Goal: Information Seeking & Learning: Stay updated

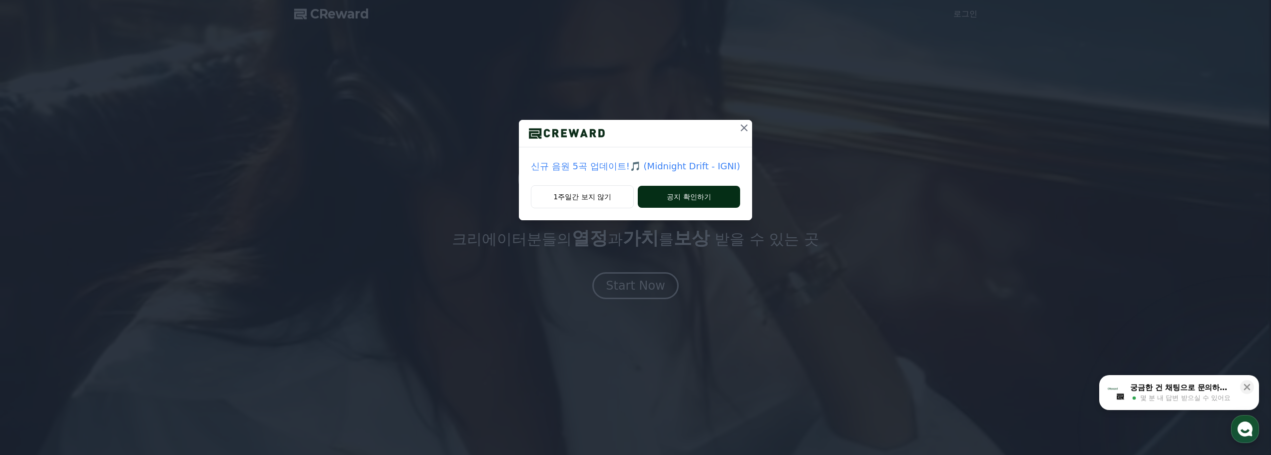
click at [688, 193] on button "공지 확인하기" at bounding box center [689, 197] width 102 height 22
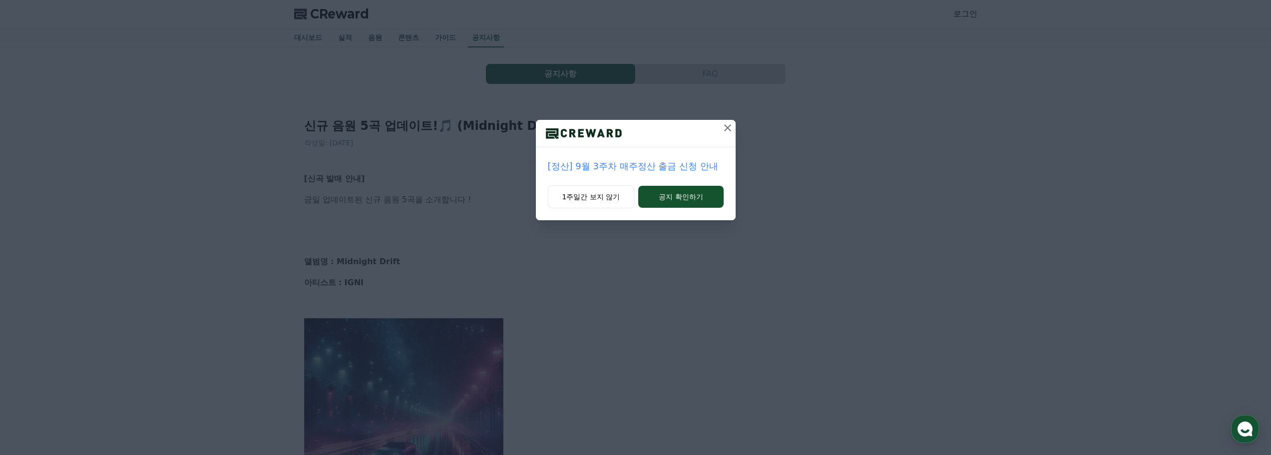
click at [723, 125] on icon at bounding box center [728, 128] width 12 height 12
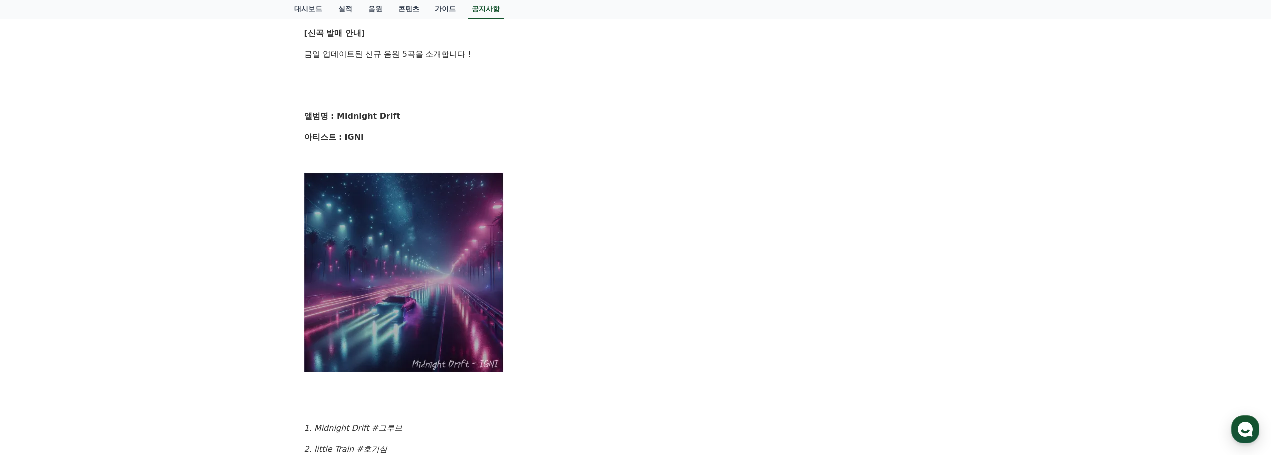
scroll to position [166, 0]
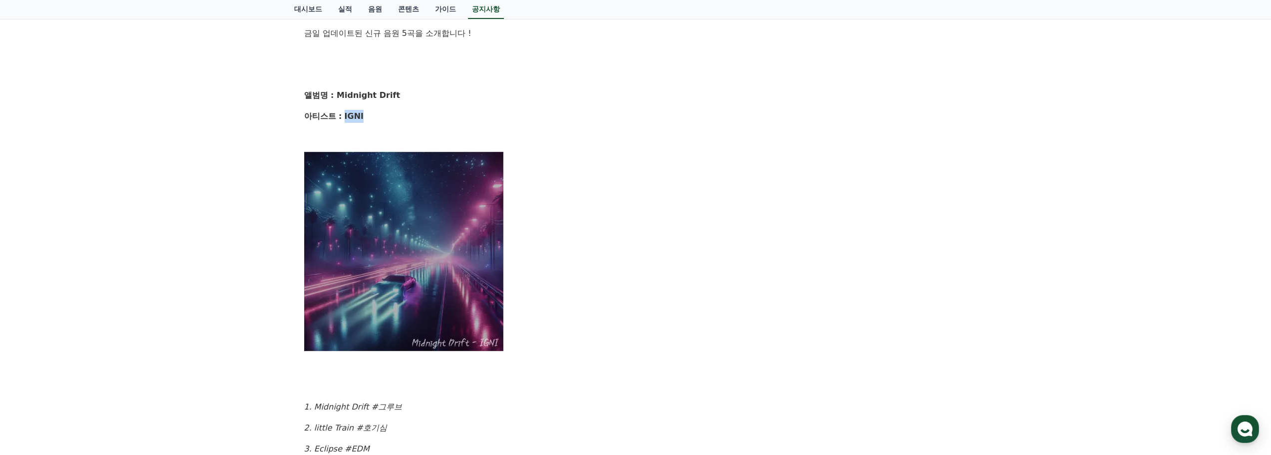
drag, startPoint x: 368, startPoint y: 116, endPoint x: 345, endPoint y: 106, distance: 25.1
click at [345, 106] on div "[신곡 발매 안내] 금일 업데이트된 신규 음원 5곡을 소개합니다 ! 앨범명 : Midnight Drift 아티스트 : IGNI 1. Midni…" at bounding box center [635, 355] width 663 height 698
copy strong "IGNI"
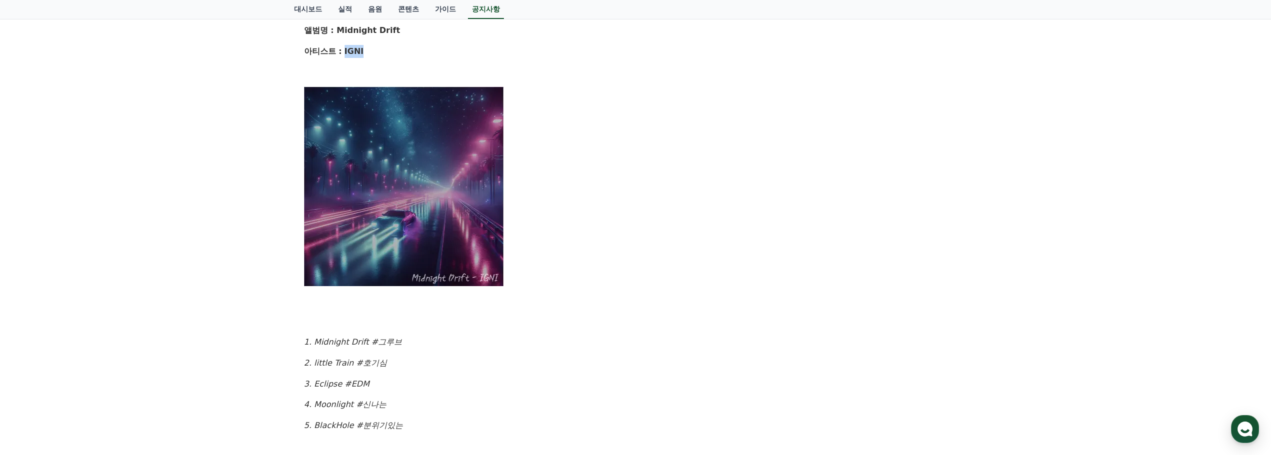
scroll to position [133, 0]
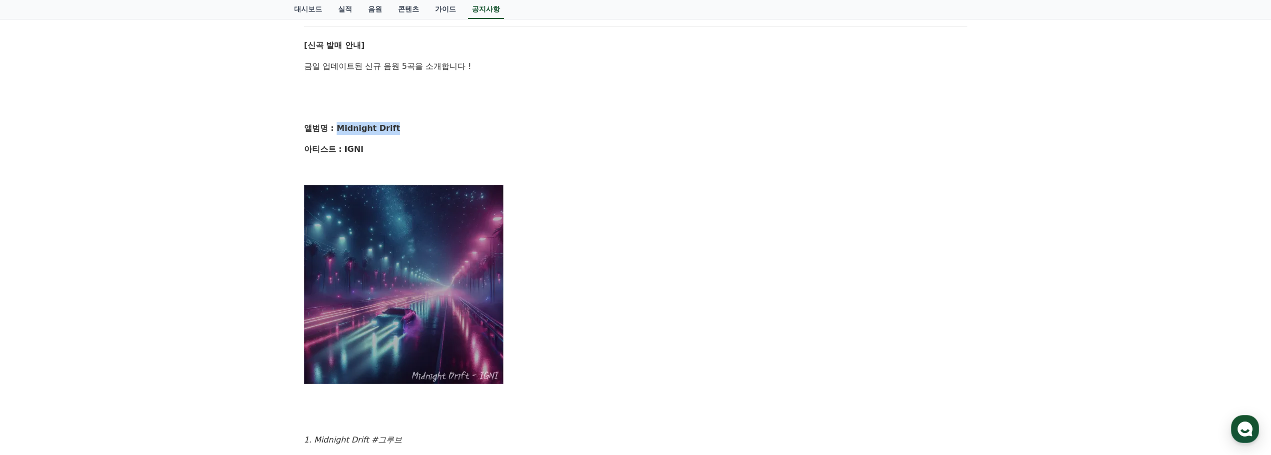
drag, startPoint x: 386, startPoint y: 128, endPoint x: 337, endPoint y: 130, distance: 49.0
click at [337, 130] on p "앨범명 : Midnight Drift" at bounding box center [635, 128] width 663 height 13
copy strong "Midnight Drift"
click at [375, 74] on div "[신곡 발매 안내] 금일 업데이트된 신규 음원 5곡을 소개합니다 ! 앨범명 : Midnight Drift 아티스트 : IGNI 1. Midni…" at bounding box center [635, 388] width 663 height 698
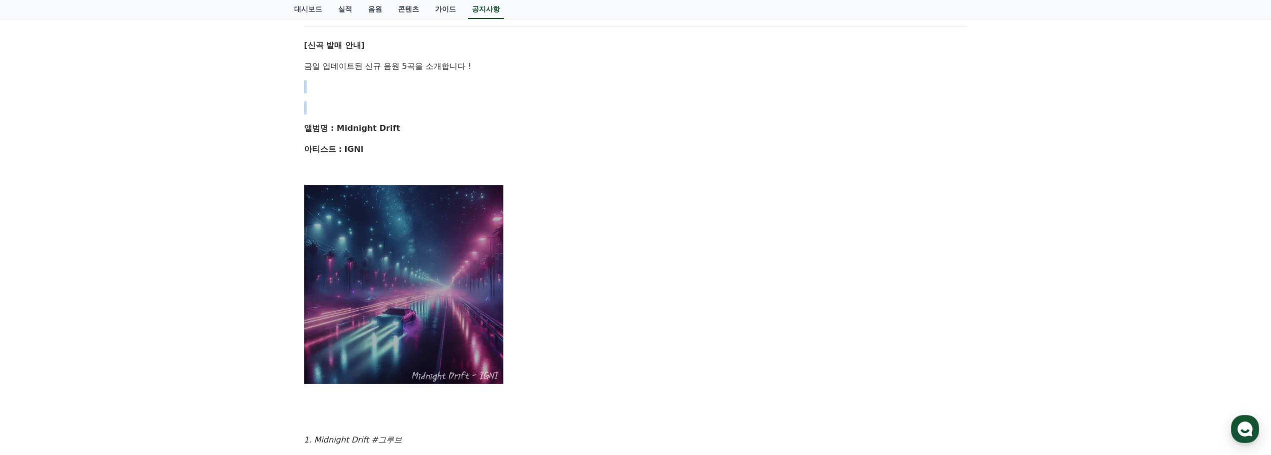
click at [375, 74] on div "[신곡 발매 안내] 금일 업데이트된 신규 음원 5곡을 소개합니다 ! 앨범명 : Midnight Drift 아티스트 : IGNI 1. Midni…" at bounding box center [635, 388] width 663 height 698
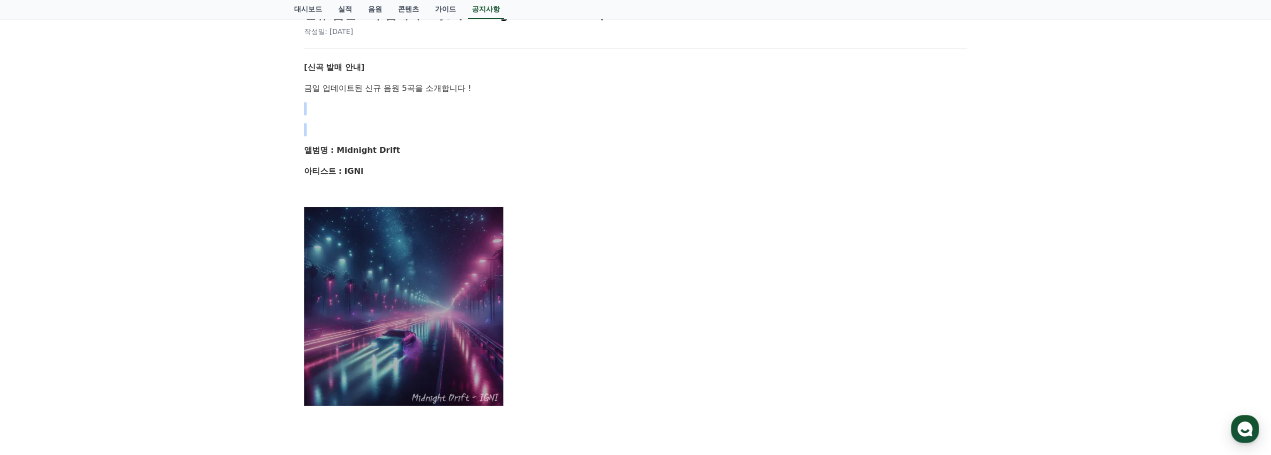
scroll to position [100, 0]
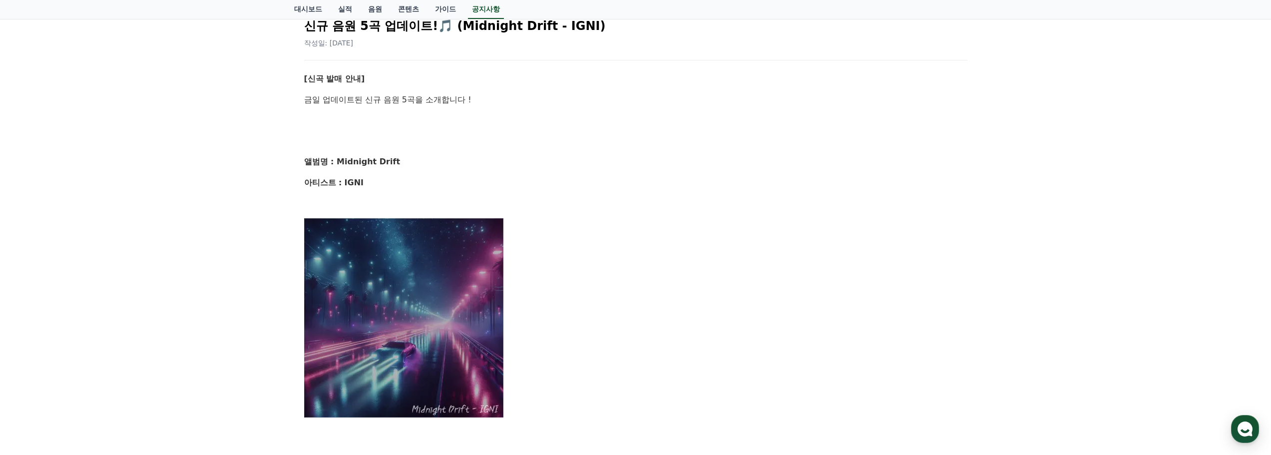
click at [916, 210] on p at bounding box center [635, 203] width 663 height 13
click at [1149, 178] on div "공지사항 FAQ 신규 음원 5곡 업데이트!🎵 (Midnight Drift - IGNI) 작성일: [DATE] [신곡 발매 안내] 금일 업데이트…" at bounding box center [635, 383] width 1271 height 871
click at [755, 252] on p at bounding box center [635, 318] width 663 height 200
